Goal: Task Accomplishment & Management: Use online tool/utility

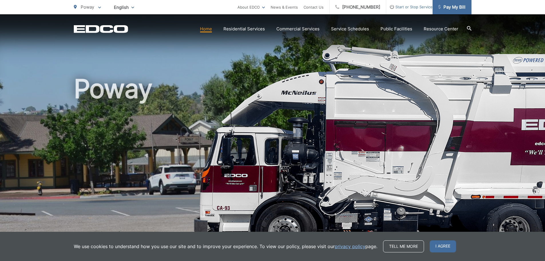
click at [456, 9] on span "Pay My Bill" at bounding box center [451, 7] width 27 height 7
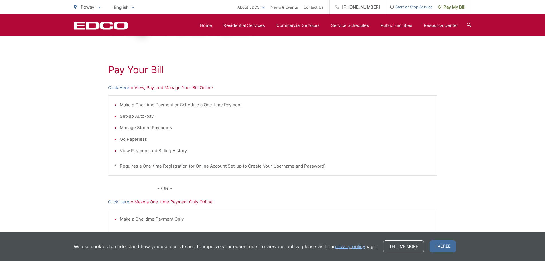
scroll to position [57, 0]
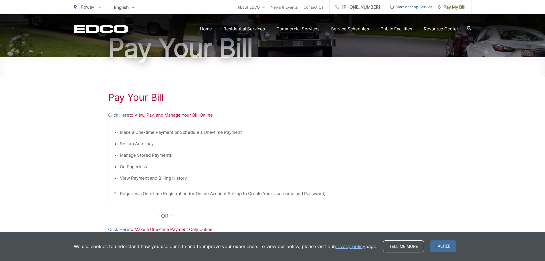
click at [123, 111] on div "Pay Your Bill Click Here to View, Pay, and Manage Your Bill Online Make a One-t…" at bounding box center [272, 185] width 329 height 257
click at [124, 114] on link "Click Here" at bounding box center [118, 115] width 21 height 7
